Goal: Transaction & Acquisition: Purchase product/service

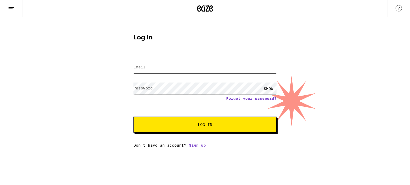
type input "[EMAIL_ADDRESS][DOMAIN_NAME]"
click at [172, 132] on button "Log In" at bounding box center [204, 125] width 143 height 16
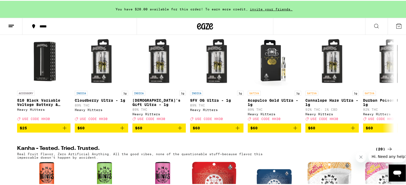
click at [46, 25] on div "*****" at bounding box center [82, 26] width 91 height 4
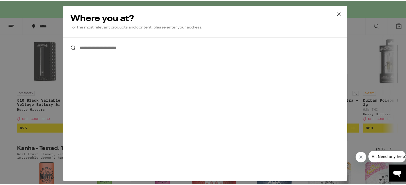
click at [126, 49] on input "**********" at bounding box center [205, 47] width 284 height 21
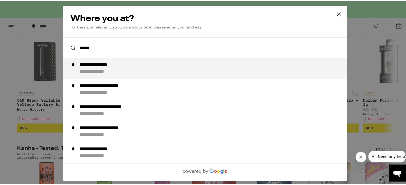
click at [125, 67] on div "**********" at bounding box center [215, 68] width 272 height 13
type input "**********"
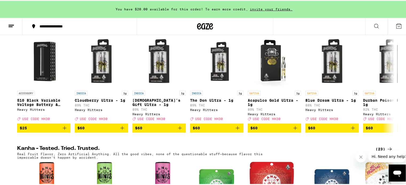
click at [11, 27] on icon at bounding box center [11, 25] width 6 height 6
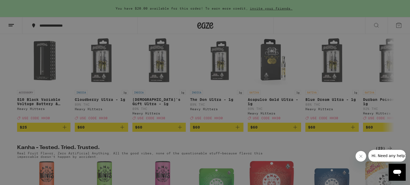
click at [71, 57] on div "Flower & Prerolls" at bounding box center [52, 58] width 50 height 6
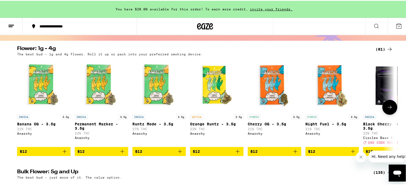
scroll to position [76, 0]
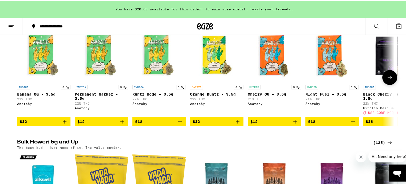
click at [317, 95] on p "Night Fuel - 3.5g" at bounding box center [331, 93] width 53 height 4
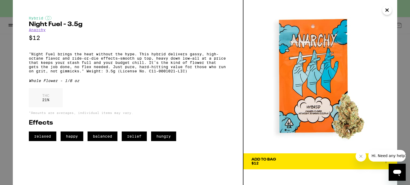
click at [385, 13] on icon "Close" at bounding box center [387, 10] width 6 height 8
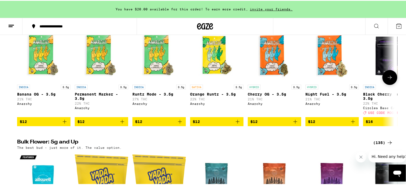
click at [391, 76] on button at bounding box center [389, 76] width 15 height 15
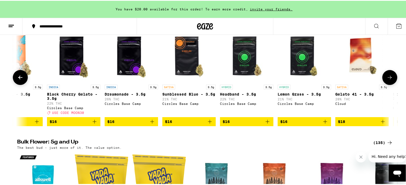
scroll to position [0, 317]
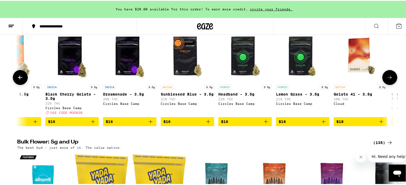
click at [70, 97] on p "Black Cherry Gelato - 3.5g" at bounding box center [71, 95] width 53 height 9
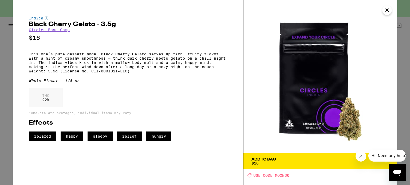
click at [317, 159] on span "Add To Bag $16" at bounding box center [320, 161] width 138 height 7
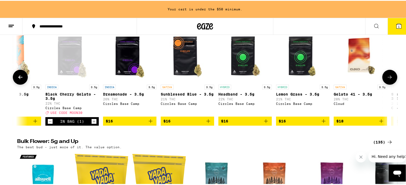
click at [386, 76] on icon at bounding box center [389, 76] width 6 height 6
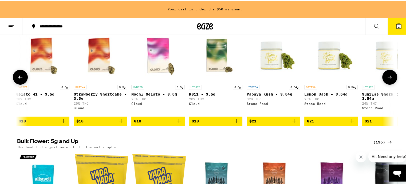
click at [386, 77] on icon at bounding box center [389, 76] width 6 height 6
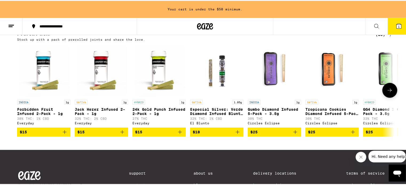
scroll to position [423, 0]
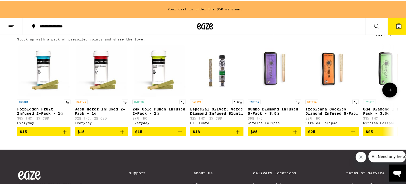
click at [392, 97] on button at bounding box center [389, 89] width 15 height 15
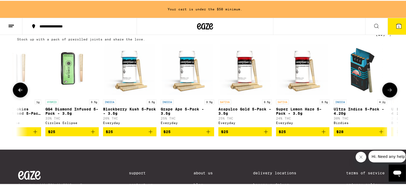
click at [392, 97] on button at bounding box center [389, 89] width 15 height 15
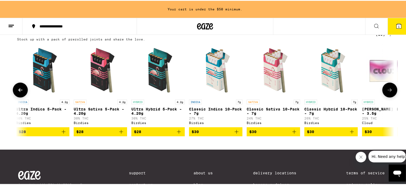
scroll to position [0, 635]
click at [392, 97] on button at bounding box center [389, 89] width 15 height 15
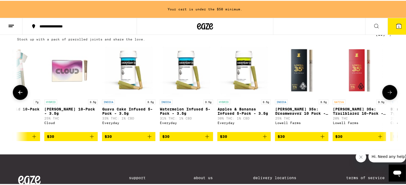
scroll to position [0, 953]
click at [392, 99] on button at bounding box center [389, 91] width 15 height 15
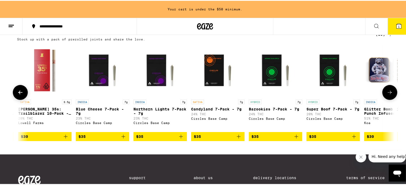
scroll to position [0, 1270]
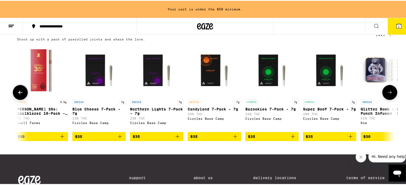
click at [207, 111] on p "Candyland 7-Pack - 7g" at bounding box center [214, 108] width 53 height 4
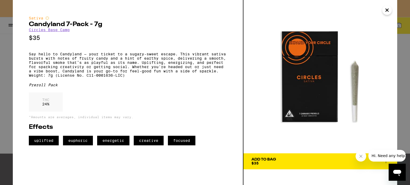
click at [300, 166] on button "Add To Bag $35" at bounding box center [320, 162] width 154 height 16
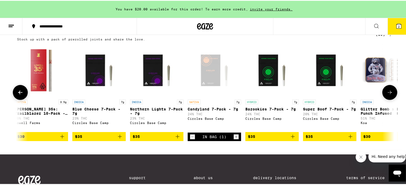
click at [273, 111] on p "Bazookies 7-Pack - 7g" at bounding box center [271, 108] width 53 height 4
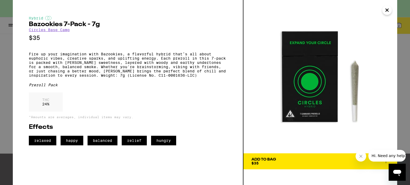
click at [388, 9] on icon "Close" at bounding box center [387, 10] width 6 height 8
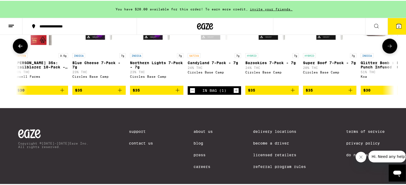
scroll to position [433, 0]
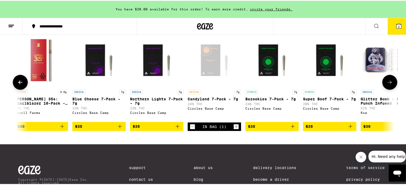
click at [386, 85] on icon at bounding box center [389, 81] width 6 height 6
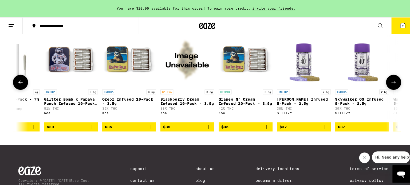
scroll to position [0, 1588]
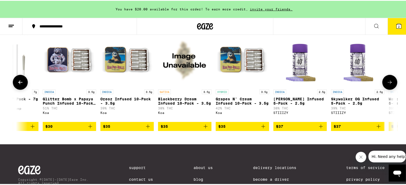
click at [248, 105] on p "Grapes N' Cream Infused 10-Pack - 3.5g" at bounding box center [242, 100] width 53 height 9
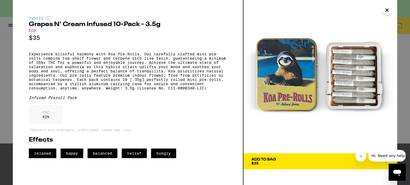
click at [291, 166] on button "Add To Bag $35" at bounding box center [320, 162] width 154 height 16
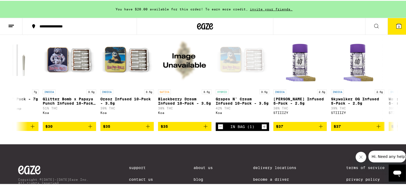
click at [394, 20] on button "3" at bounding box center [398, 25] width 22 height 17
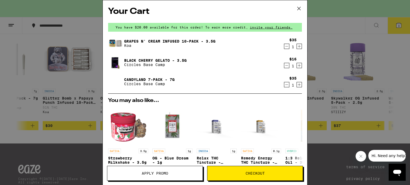
click at [284, 48] on icon "Decrement" at bounding box center [286, 46] width 5 height 6
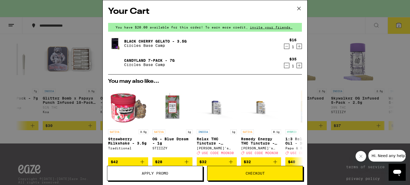
click at [333, 65] on div "Your Cart You have $20.00 available for this order! To earn more credit, invite…" at bounding box center [205, 92] width 410 height 185
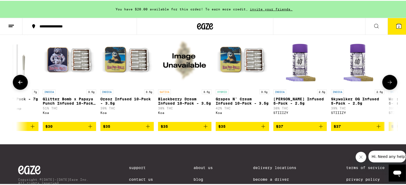
click at [235, 105] on p "Grapes N' Cream Infused 10-Pack - 3.5g" at bounding box center [242, 100] width 53 height 9
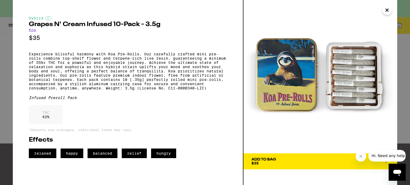
click at [297, 161] on span "Add To Bag $35" at bounding box center [320, 161] width 138 height 7
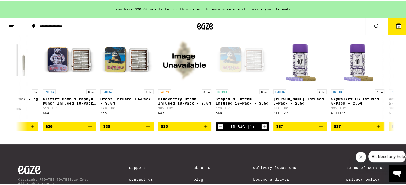
click at [389, 25] on button "3" at bounding box center [398, 25] width 22 height 17
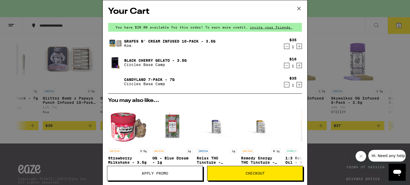
click at [284, 86] on icon "Decrement" at bounding box center [286, 85] width 5 height 6
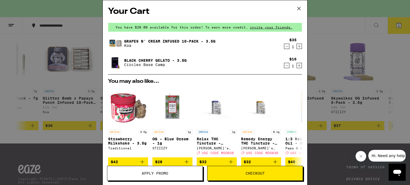
click at [169, 60] on link "Black Cherry Gelato - 3.5g" at bounding box center [155, 60] width 62 height 4
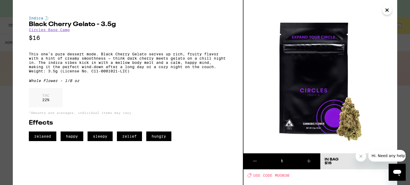
click at [384, 13] on icon "Close" at bounding box center [387, 10] width 6 height 8
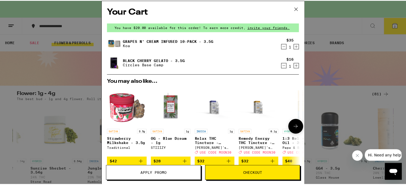
scroll to position [86, 0]
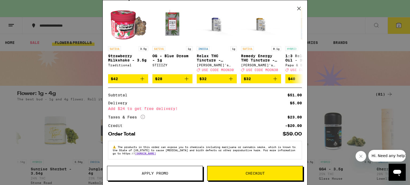
click at [165, 180] on button "Apply Promo" at bounding box center [155, 173] width 96 height 15
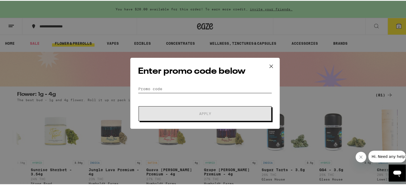
click at [178, 88] on input "Promo Code" at bounding box center [205, 88] width 134 height 8
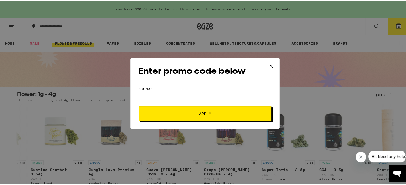
type input "MOON30"
click at [186, 112] on span "Apply" at bounding box center [205, 113] width 96 height 4
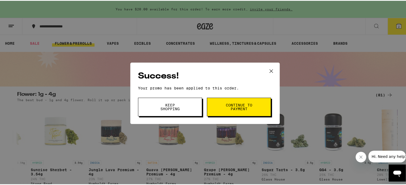
click at [218, 105] on button "Continue to payment" at bounding box center [239, 106] width 64 height 19
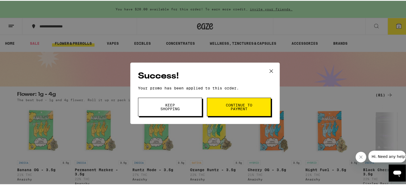
click at [265, 72] on button at bounding box center [271, 70] width 17 height 17
